Goal: Go to known website: Go to known website

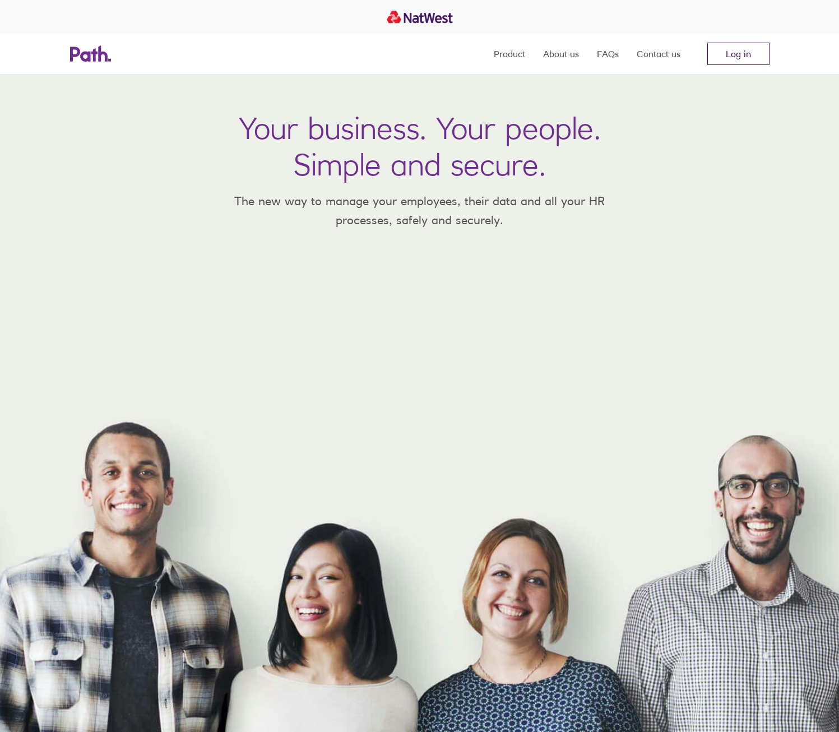
click at [751, 50] on link "Log in" at bounding box center [738, 54] width 62 height 22
click at [732, 61] on link "Log in" at bounding box center [738, 54] width 62 height 22
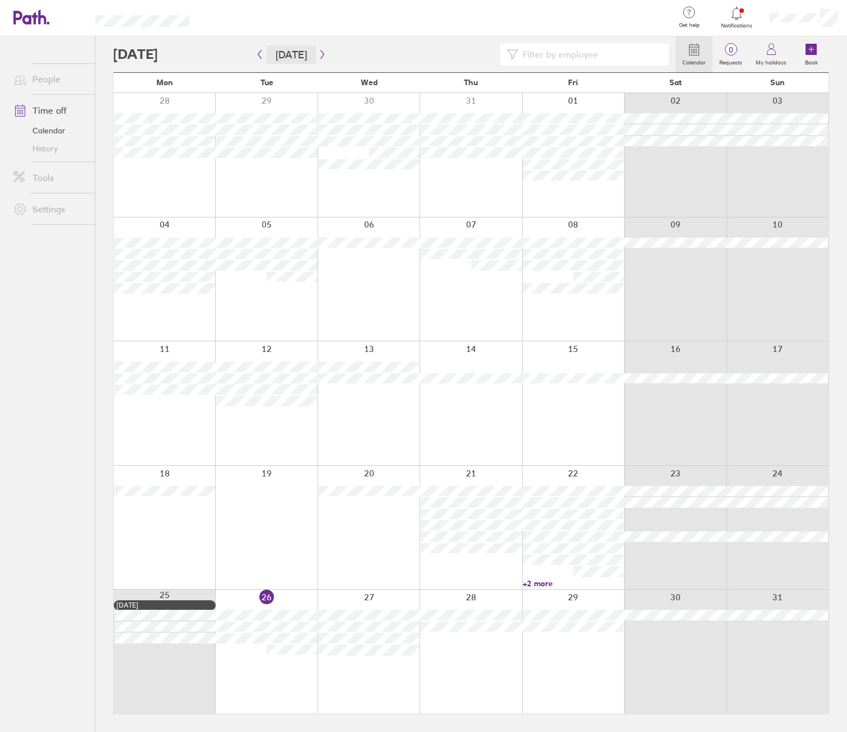
click at [268, 54] on button "[DATE]" at bounding box center [291, 54] width 49 height 18
